Goal: Transaction & Acquisition: Purchase product/service

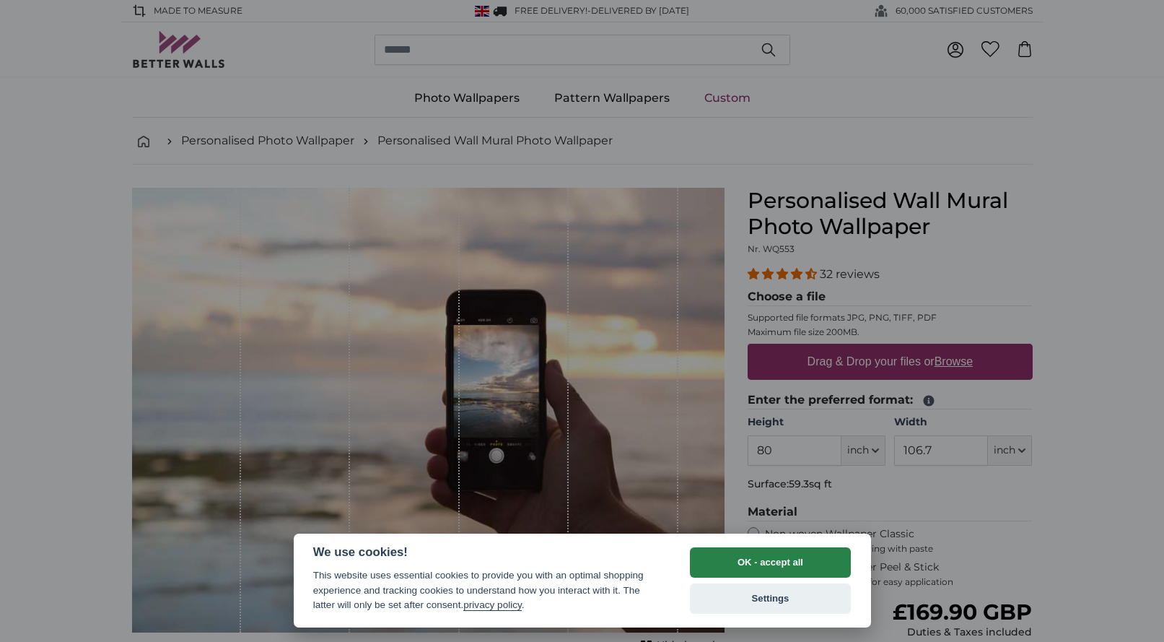
click at [783, 565] on button "OK - accept all" at bounding box center [771, 562] width 162 height 30
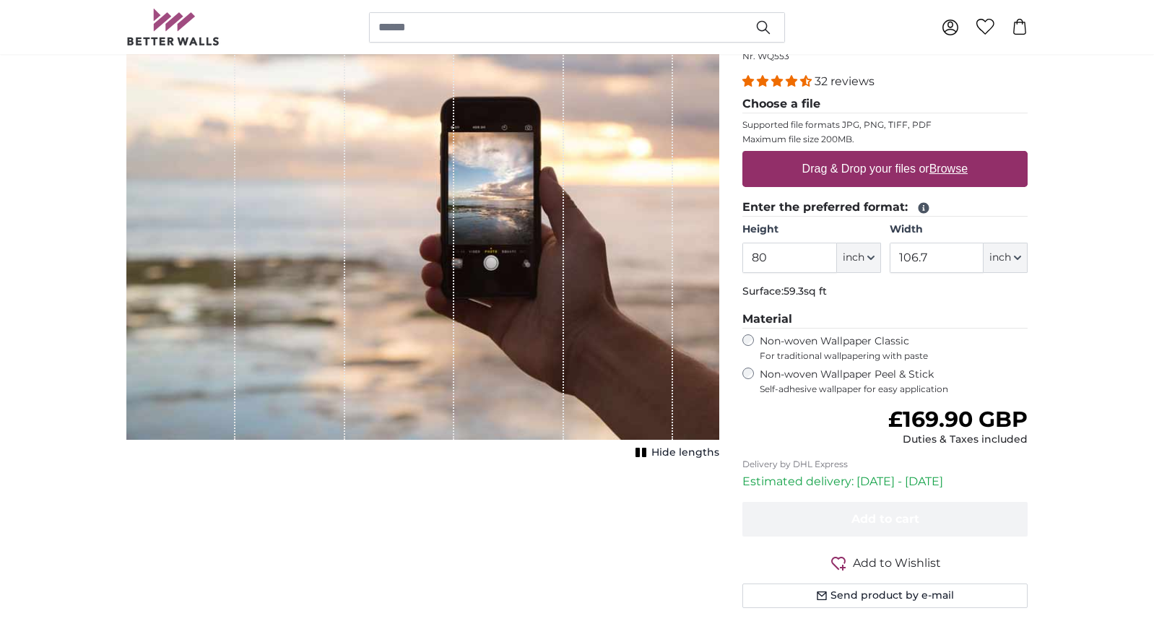
scroll to position [96, 0]
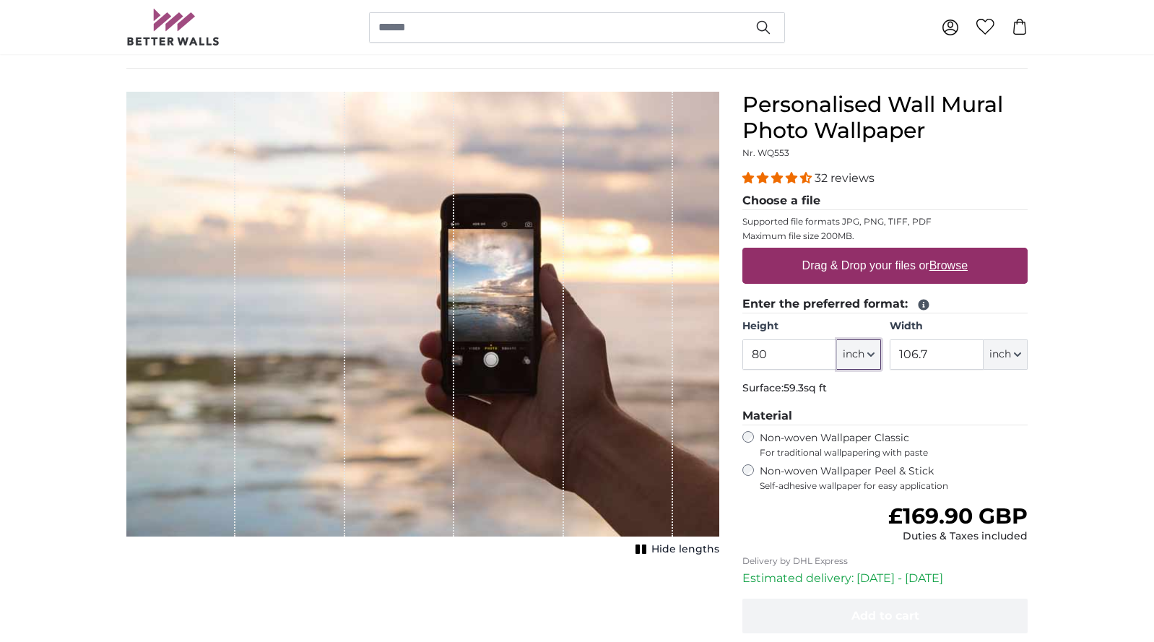
click at [872, 362] on button "inch" at bounding box center [859, 354] width 44 height 30
click at [871, 388] on link "Centimeter (cm)" at bounding box center [858, 393] width 127 height 26
type input "203.2"
type input "271.1"
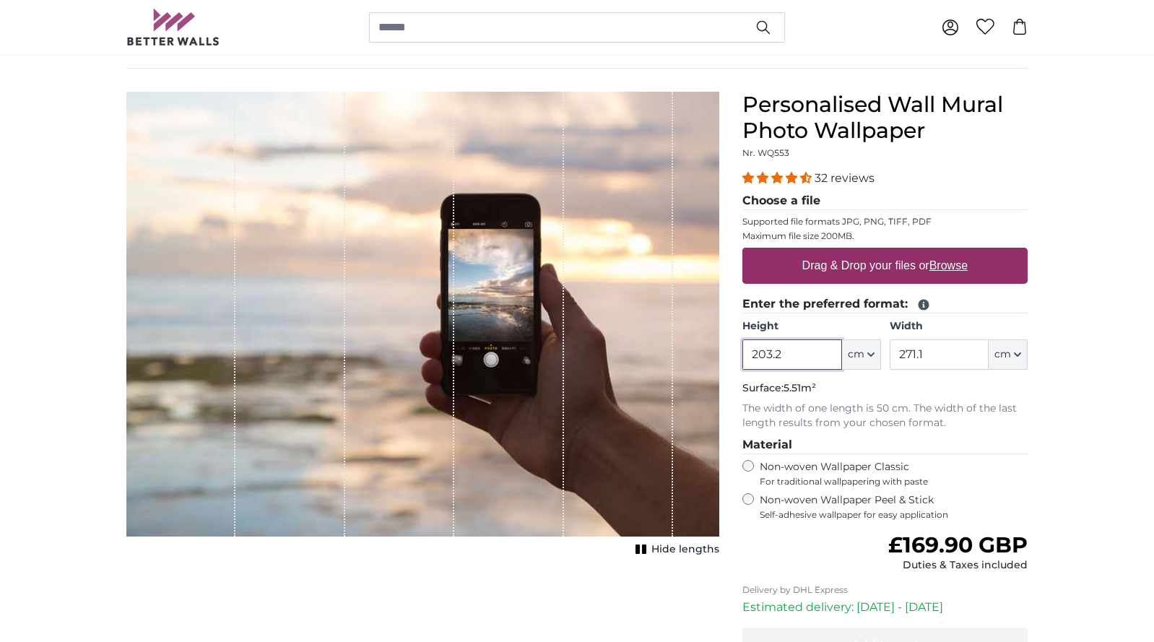
drag, startPoint x: 788, startPoint y: 352, endPoint x: 737, endPoint y: 355, distance: 50.7
click at [737, 355] on div "Personalised Wall Mural Photo Wallpaper Nr. WQ553 32 reviews Choose a file Supp…" at bounding box center [885, 430] width 308 height 676
type input "205"
type input "400"
click at [837, 501] on label "Non-woven Wallpaper Peel & Stick Self-adhesive wallpaper for easy application" at bounding box center [893, 506] width 268 height 27
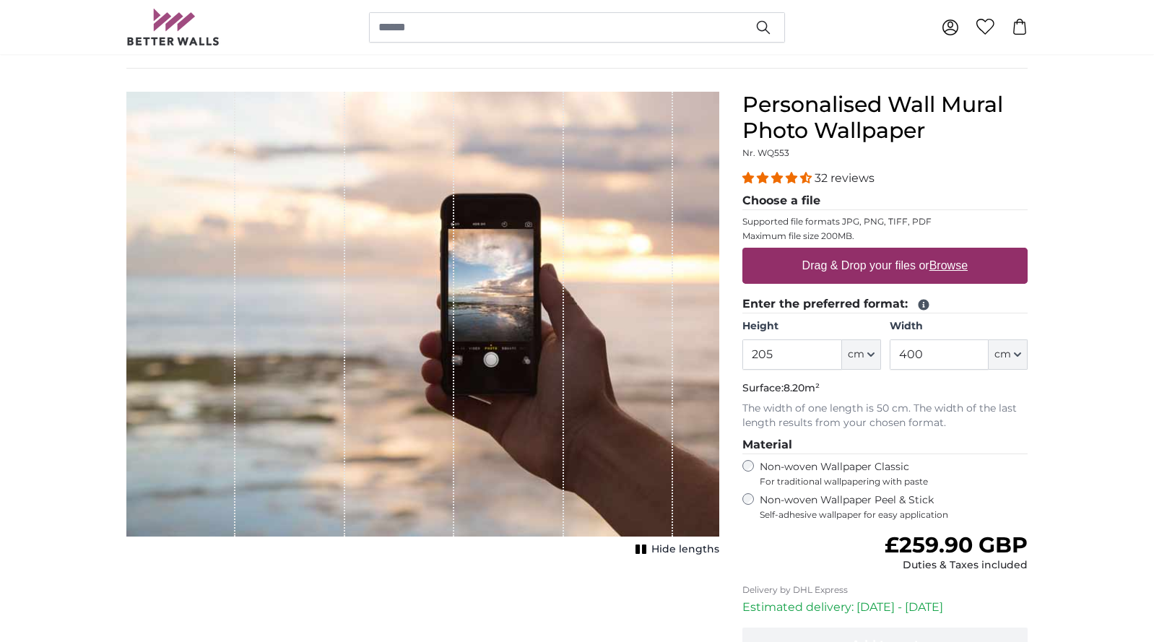
click at [835, 462] on label "Non-woven Wallpaper Classic For traditional wallpapering with paste" at bounding box center [893, 473] width 268 height 27
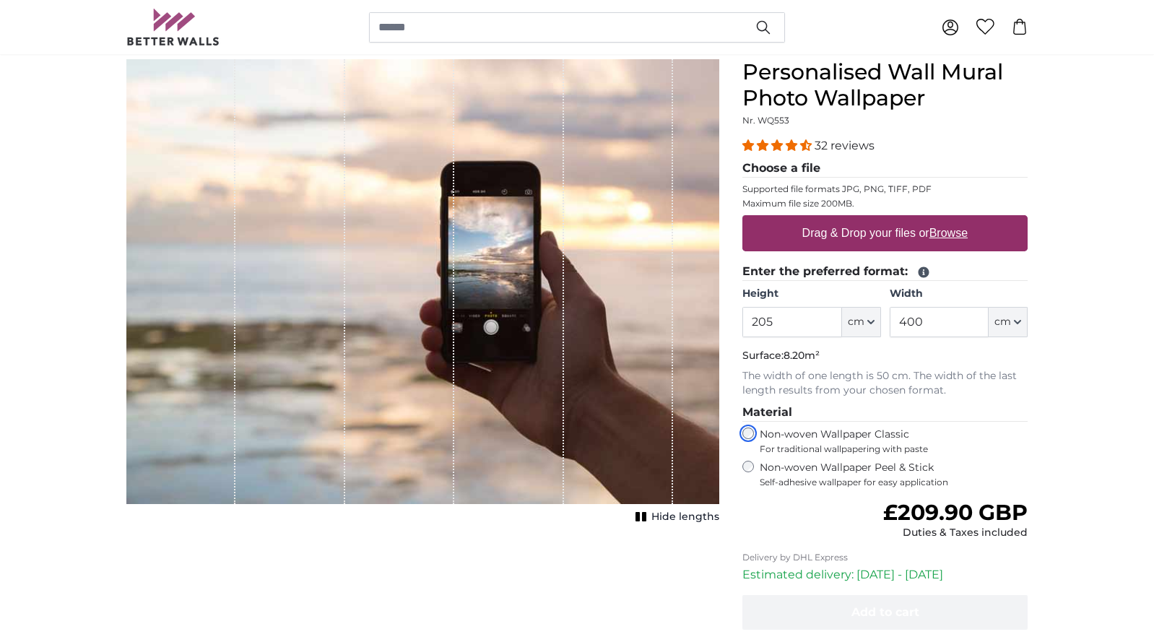
scroll to position [96, 0]
